Goal: Task Accomplishment & Management: Manage account settings

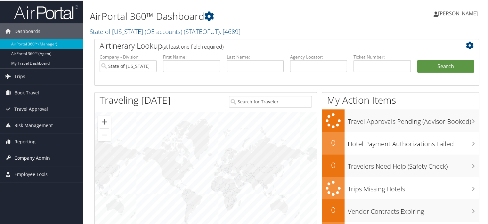
click at [27, 155] on span "Company Admin" at bounding box center [32, 157] width 36 height 16
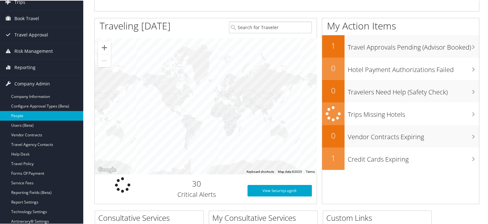
scroll to position [77, 0]
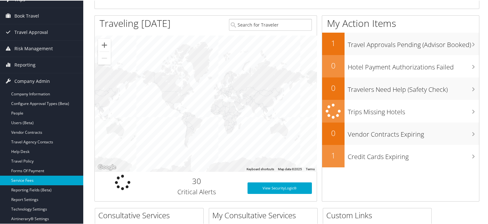
click at [24, 182] on link "Service Fees" at bounding box center [41, 180] width 83 height 10
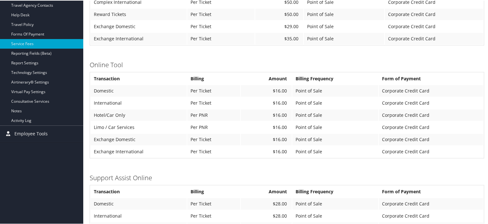
scroll to position [186, 0]
